Goal: Navigation & Orientation: Find specific page/section

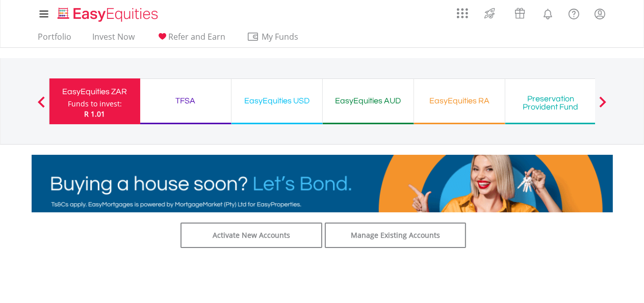
click at [183, 98] on div "TFSA" at bounding box center [185, 101] width 79 height 14
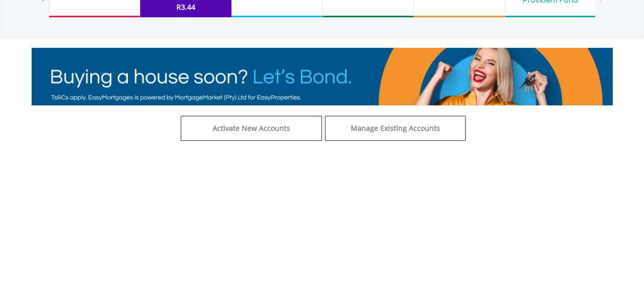
scroll to position [108, 0]
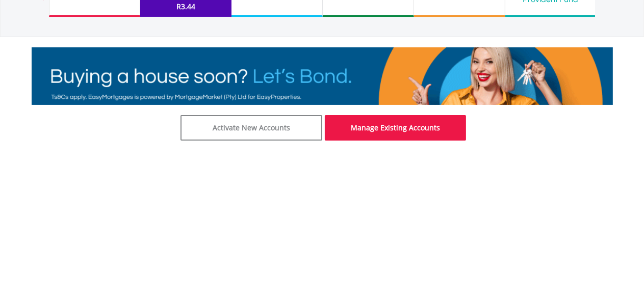
click at [355, 131] on link "Manage Existing Accounts" at bounding box center [396, 127] width 142 height 25
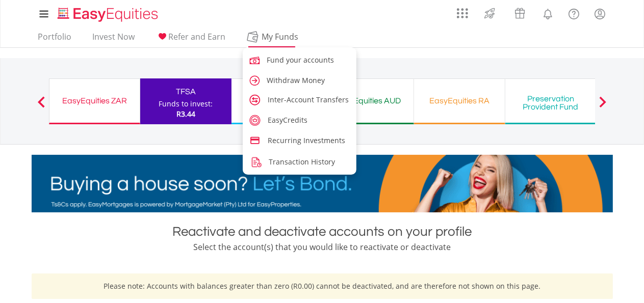
click at [276, 36] on span "My Funds" at bounding box center [280, 36] width 67 height 13
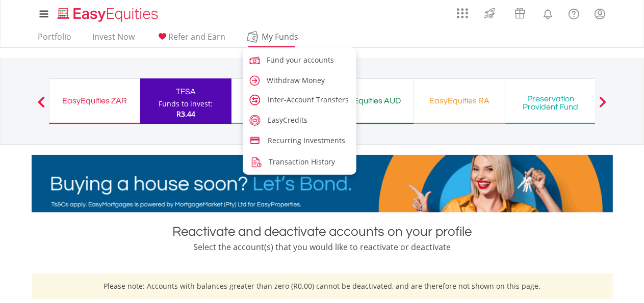
click at [263, 38] on span "My Funds" at bounding box center [280, 36] width 67 height 13
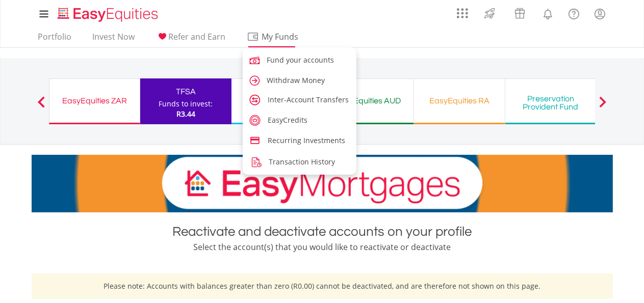
click at [249, 37] on span "My Funds" at bounding box center [280, 36] width 67 height 13
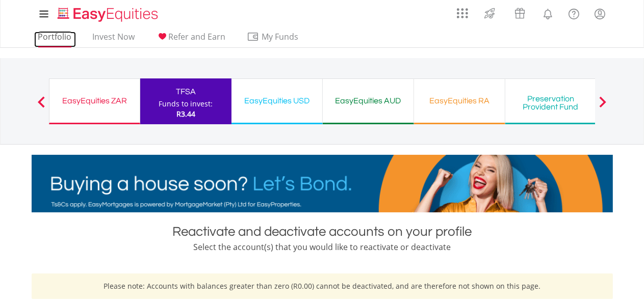
click at [58, 34] on link "Portfolio" at bounding box center [55, 40] width 42 height 16
